Goal: Find specific page/section: Find specific page/section

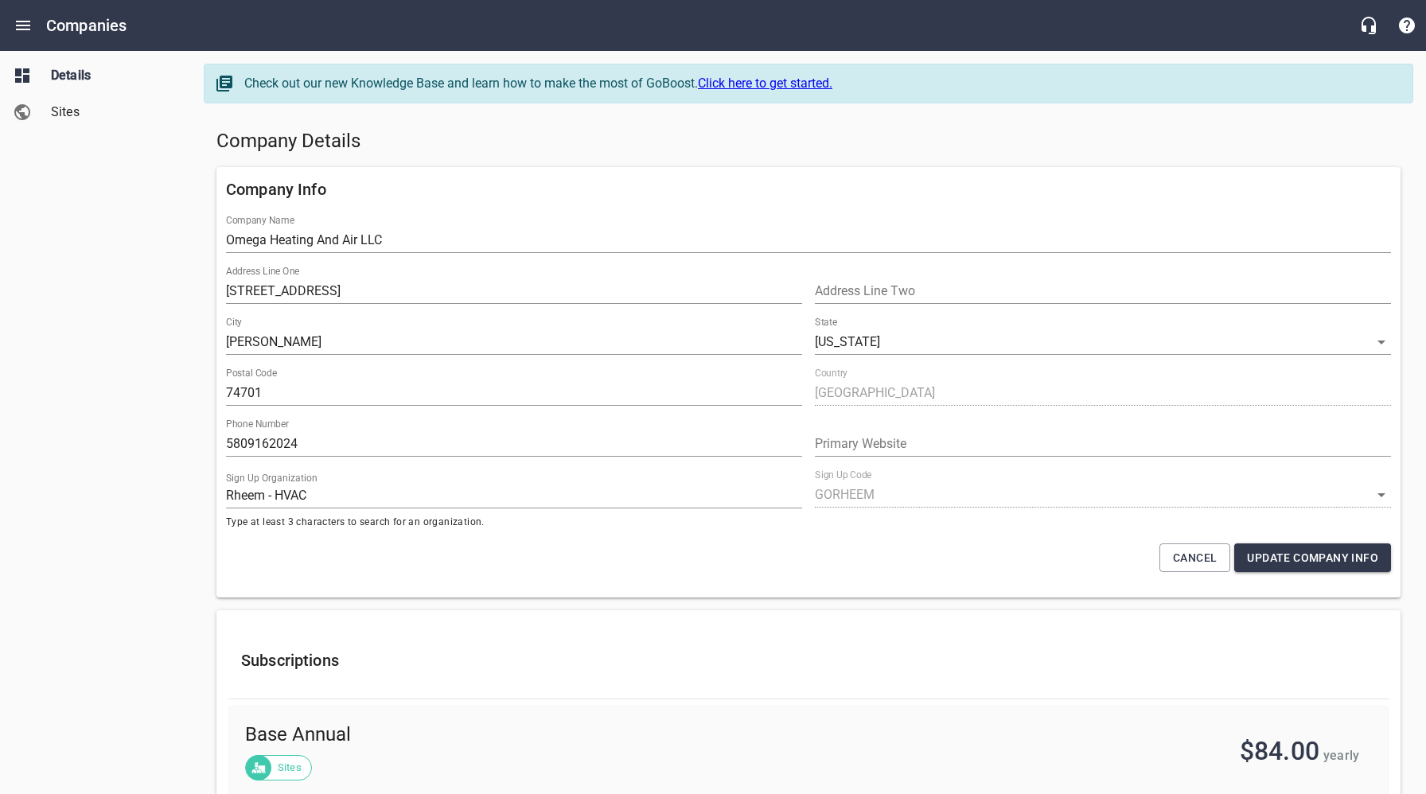
select select "[US_STATE]"
select select "48"
click at [24, 25] on icon "Open drawer" at bounding box center [23, 26] width 14 height 10
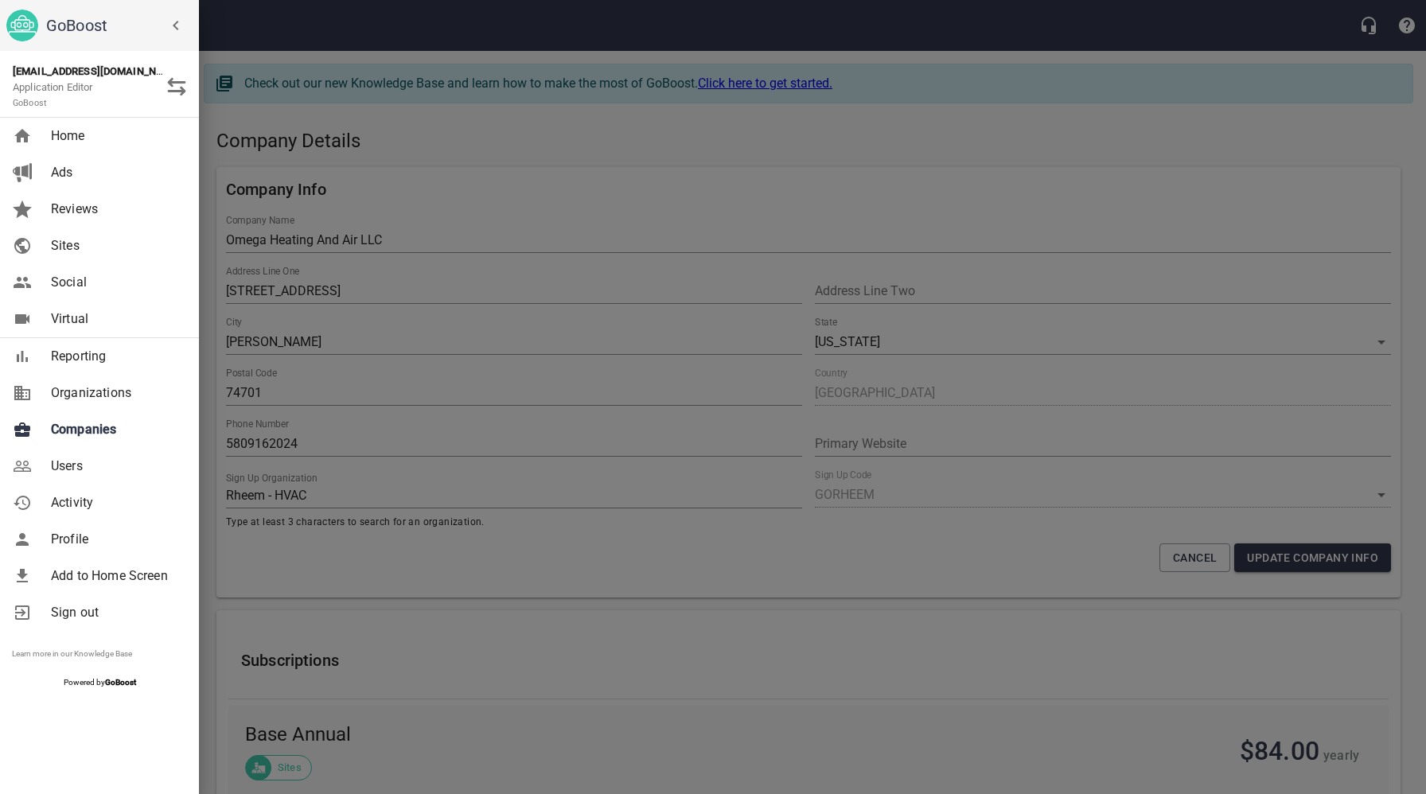
click at [98, 438] on span "Companies" at bounding box center [115, 429] width 129 height 19
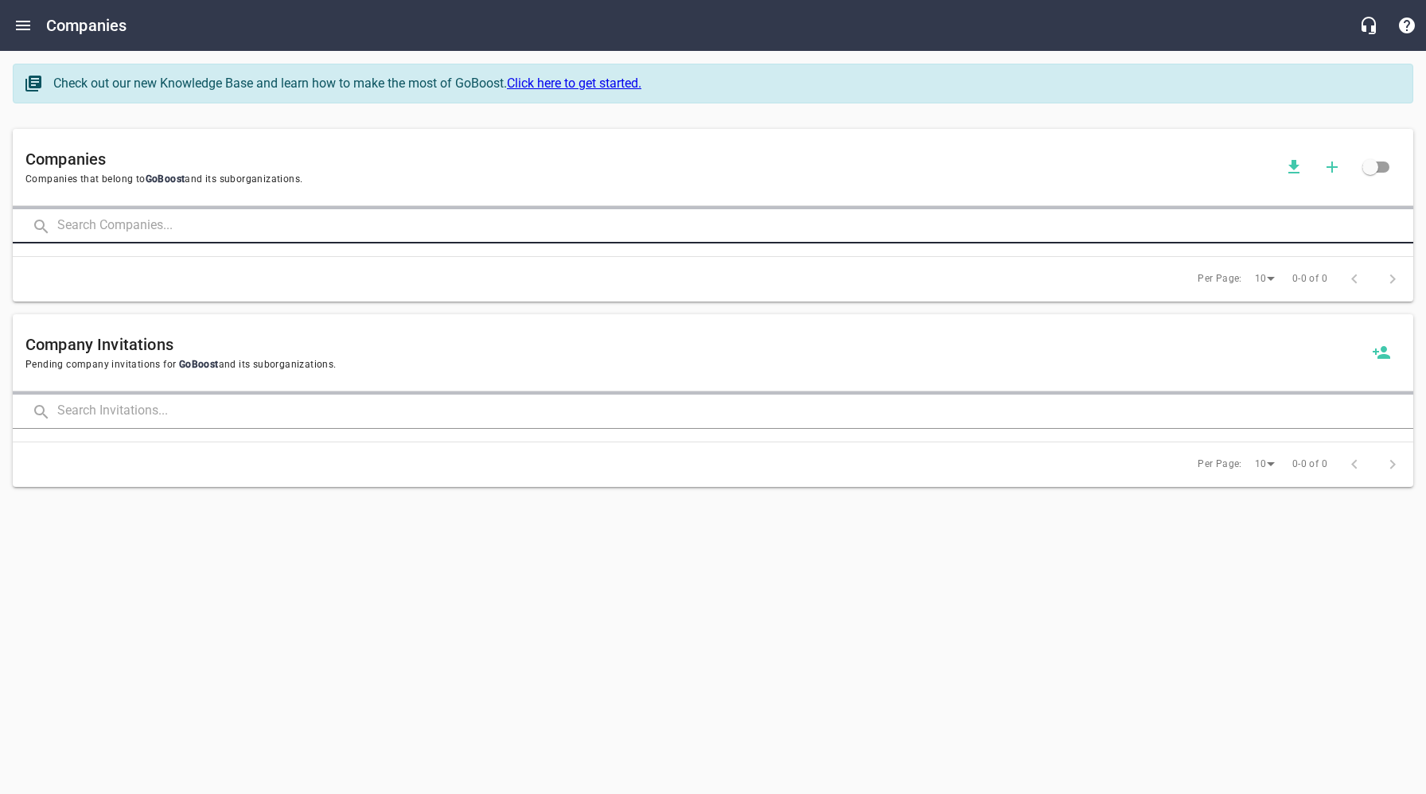
click at [230, 235] on input "text" at bounding box center [735, 226] width 1356 height 34
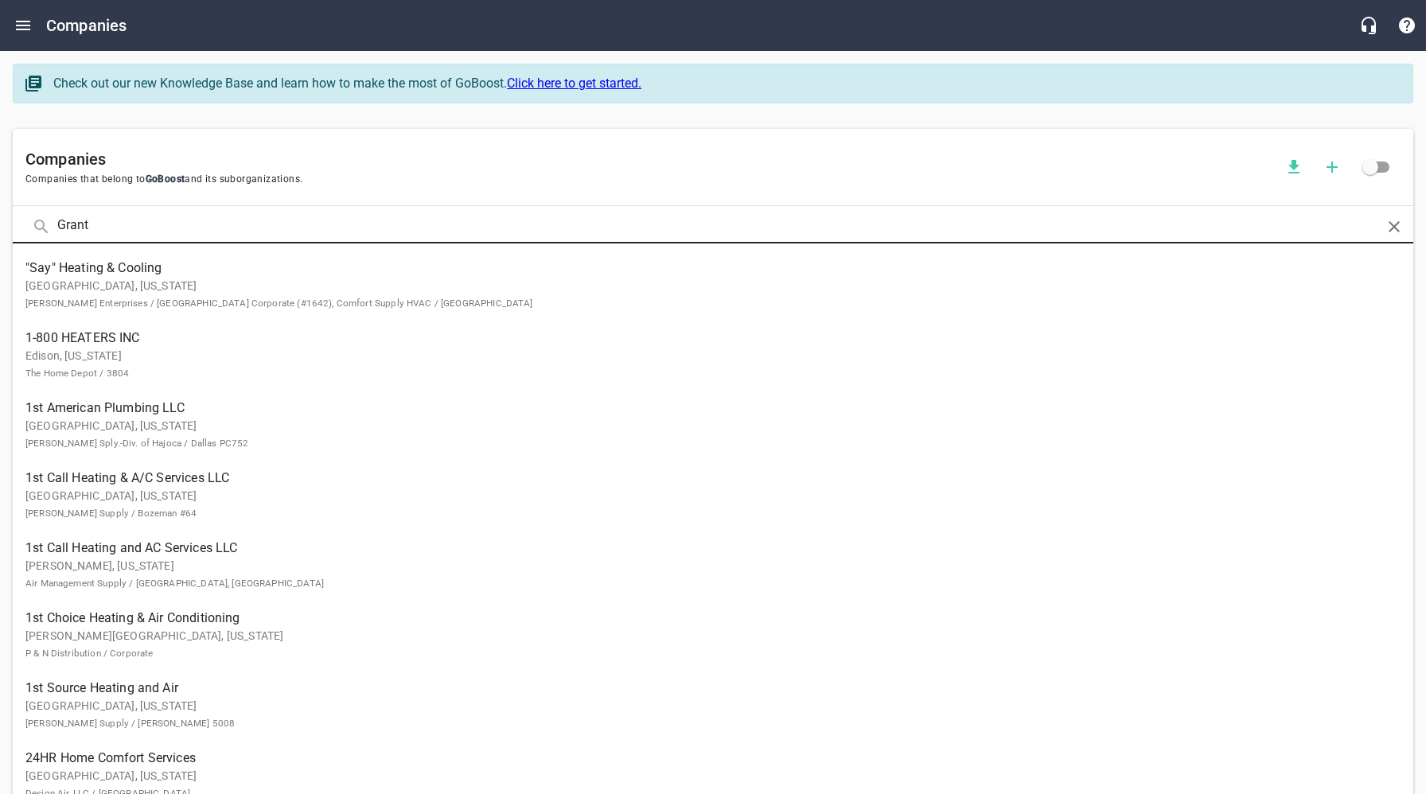
type input "Grant"
click button at bounding box center [0, 0] width 0 height 0
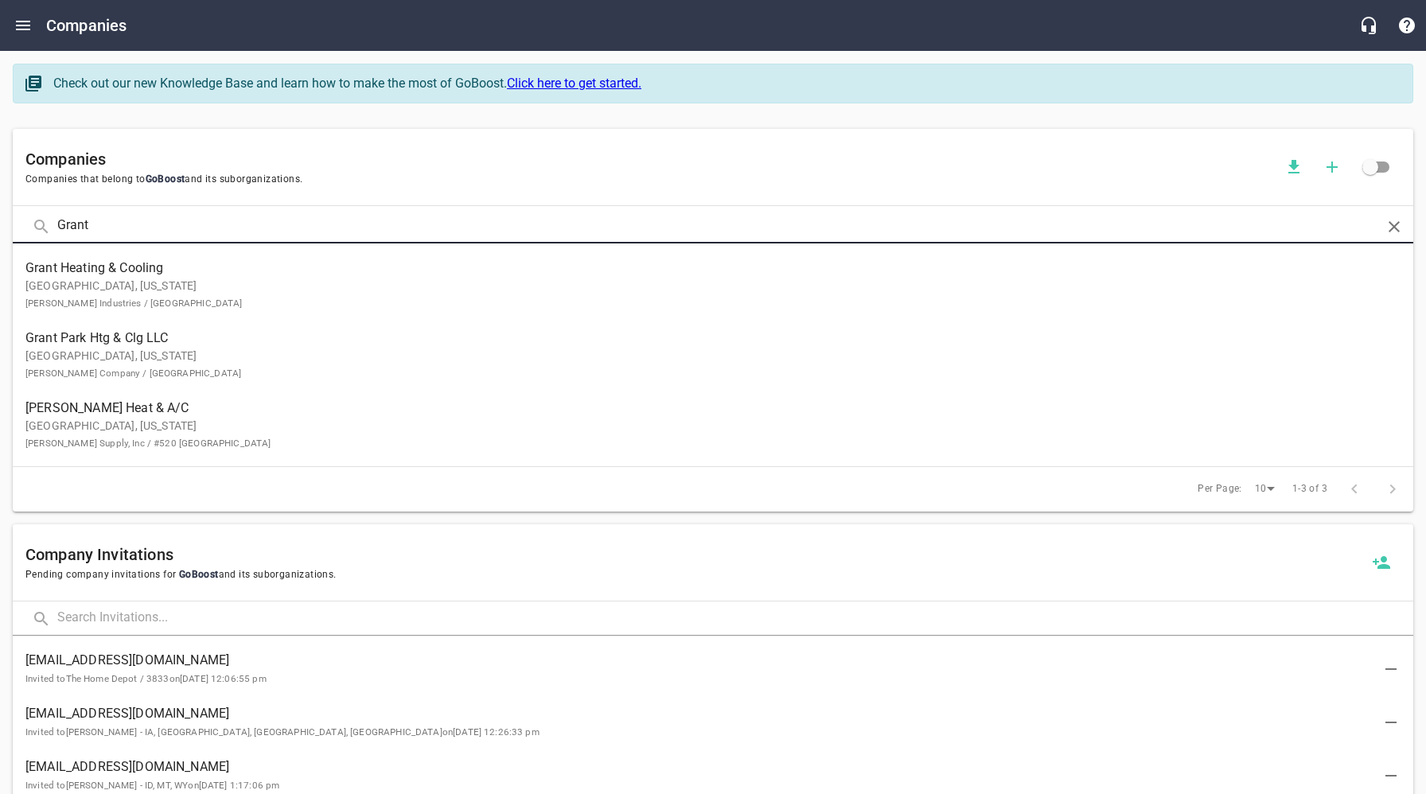
click at [134, 352] on p "[GEOGRAPHIC_DATA], [US_STATE] [PERSON_NAME] Company / [GEOGRAPHIC_DATA]" at bounding box center [699, 364] width 1349 height 33
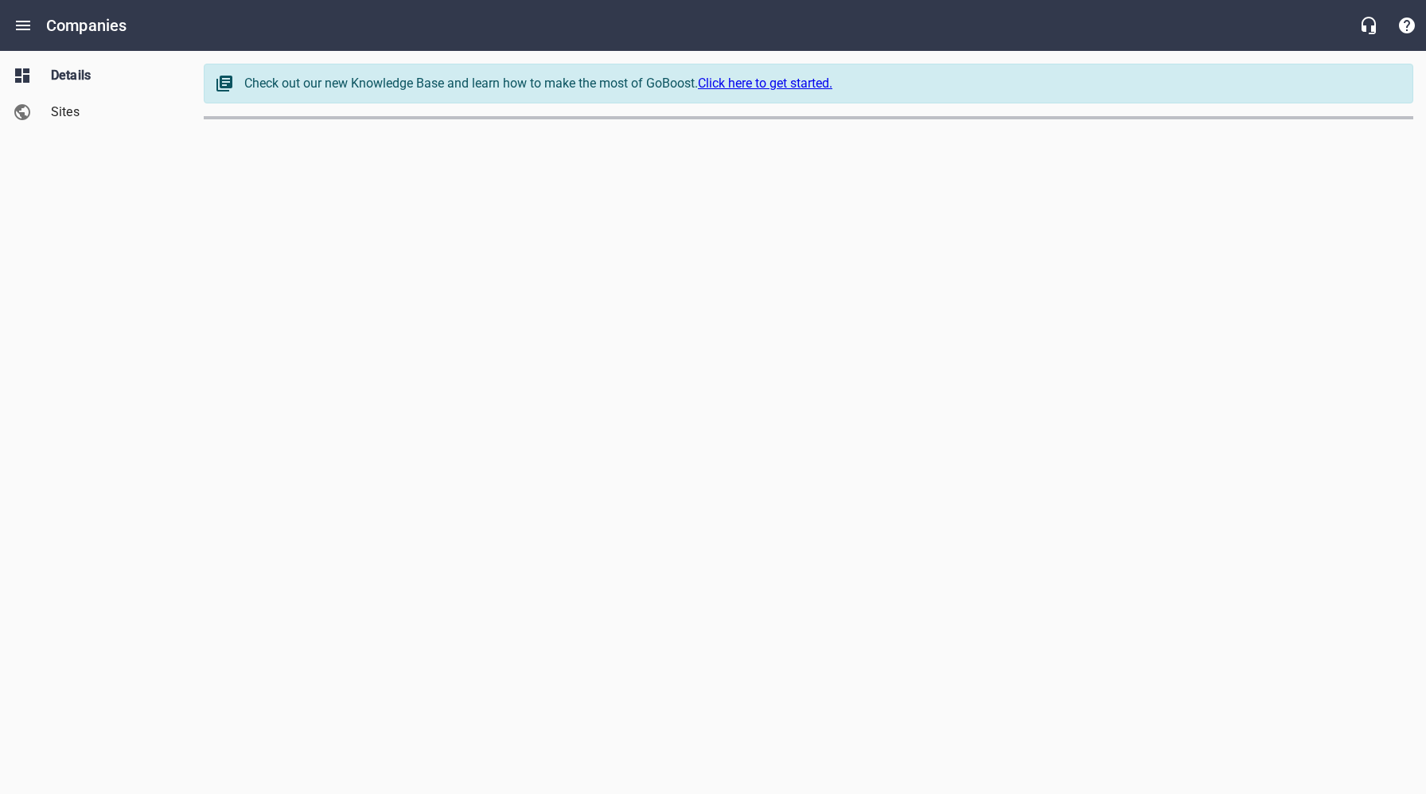
select select "[US_STATE]"
select select "63"
